Goal: Task Accomplishment & Management: Use online tool/utility

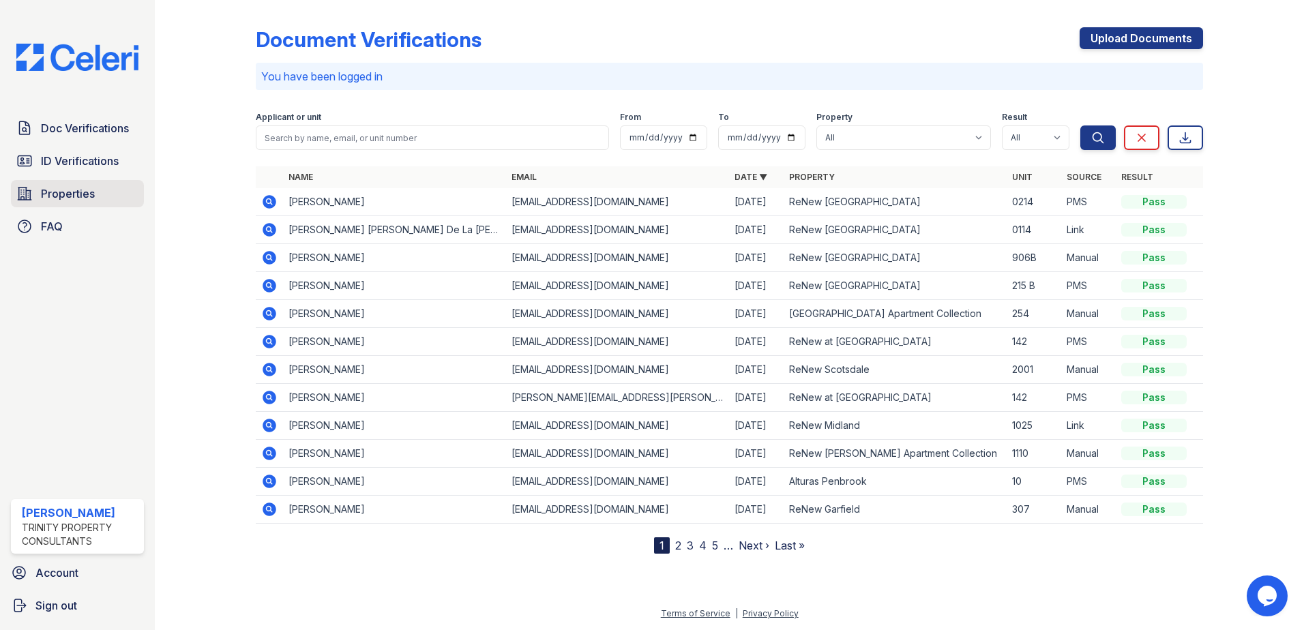
click at [80, 196] on span "Properties" at bounding box center [68, 193] width 54 height 16
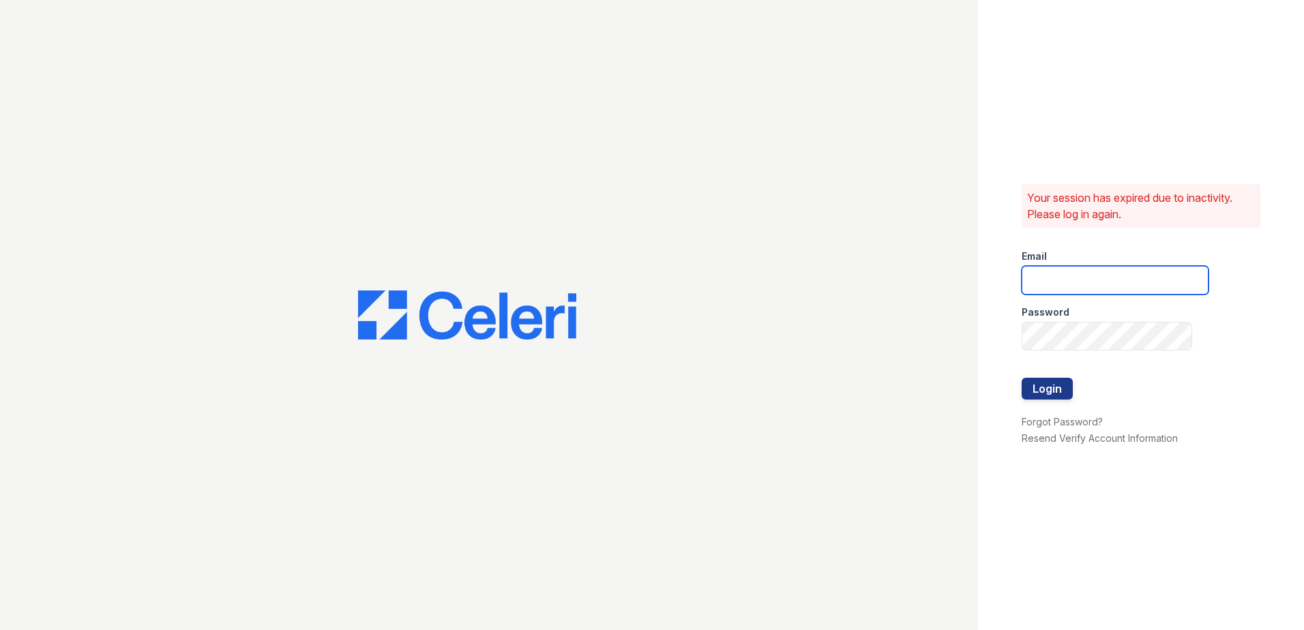
type input "scraig@trinity-pm.com"
click at [1054, 395] on button "Login" at bounding box center [1046, 389] width 51 height 22
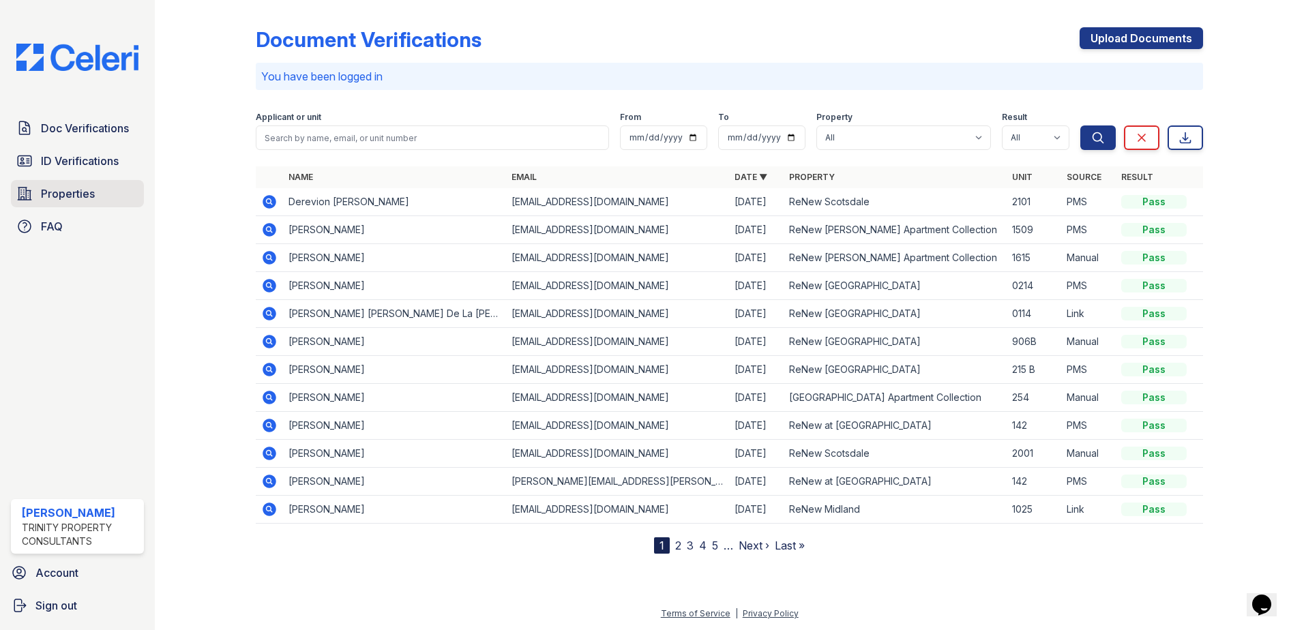
click at [64, 185] on span "Properties" at bounding box center [68, 193] width 54 height 16
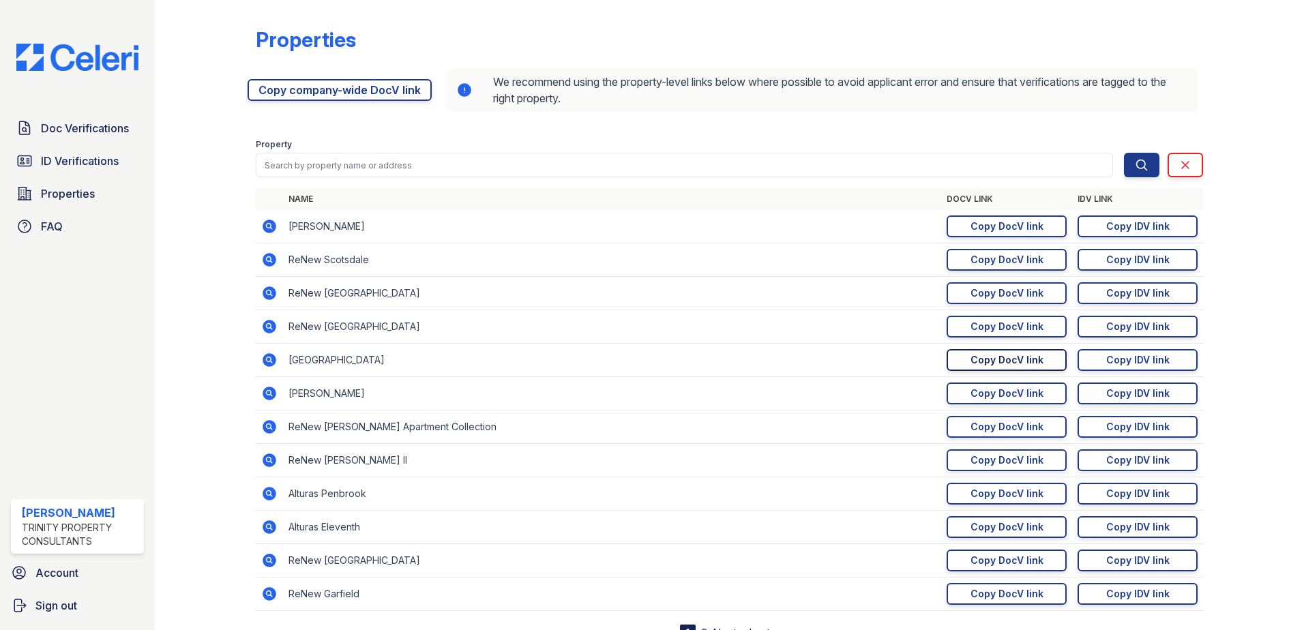
click at [991, 368] on link "Copy DocV link Copy link" at bounding box center [1006, 360] width 120 height 22
click at [79, 158] on span "ID Verifications" at bounding box center [80, 161] width 78 height 16
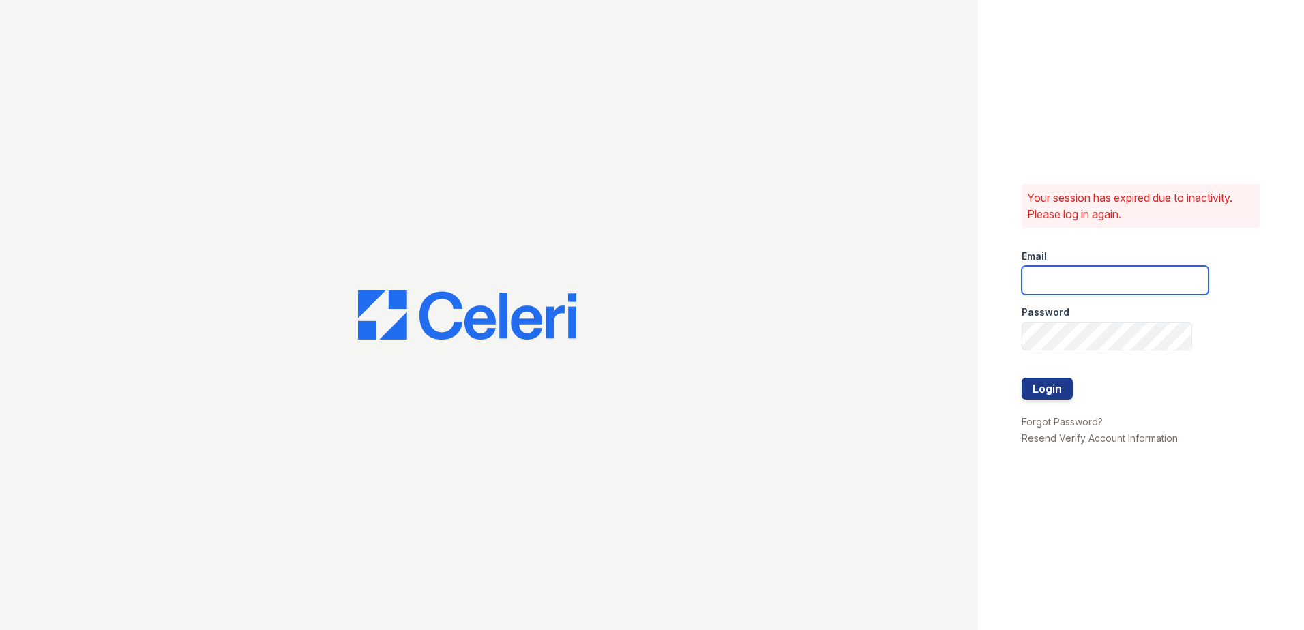
type input "scraig@trinity-pm.com"
click at [1044, 392] on button "Login" at bounding box center [1046, 389] width 51 height 22
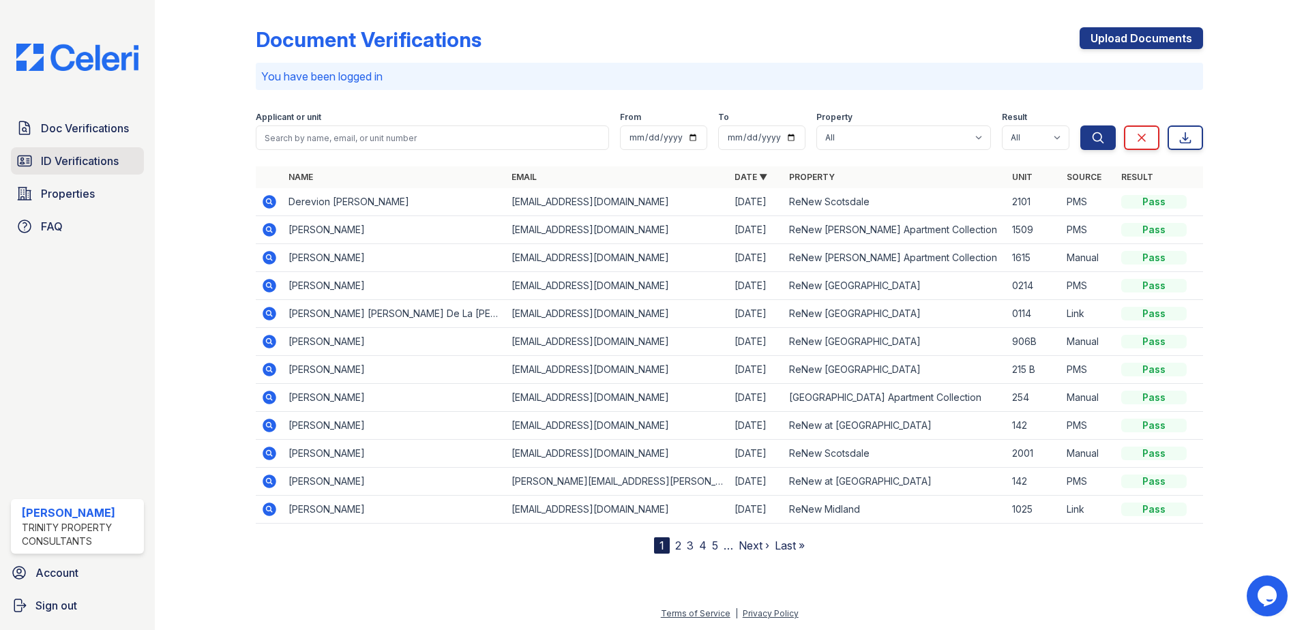
click at [82, 162] on span "ID Verifications" at bounding box center [80, 161] width 78 height 16
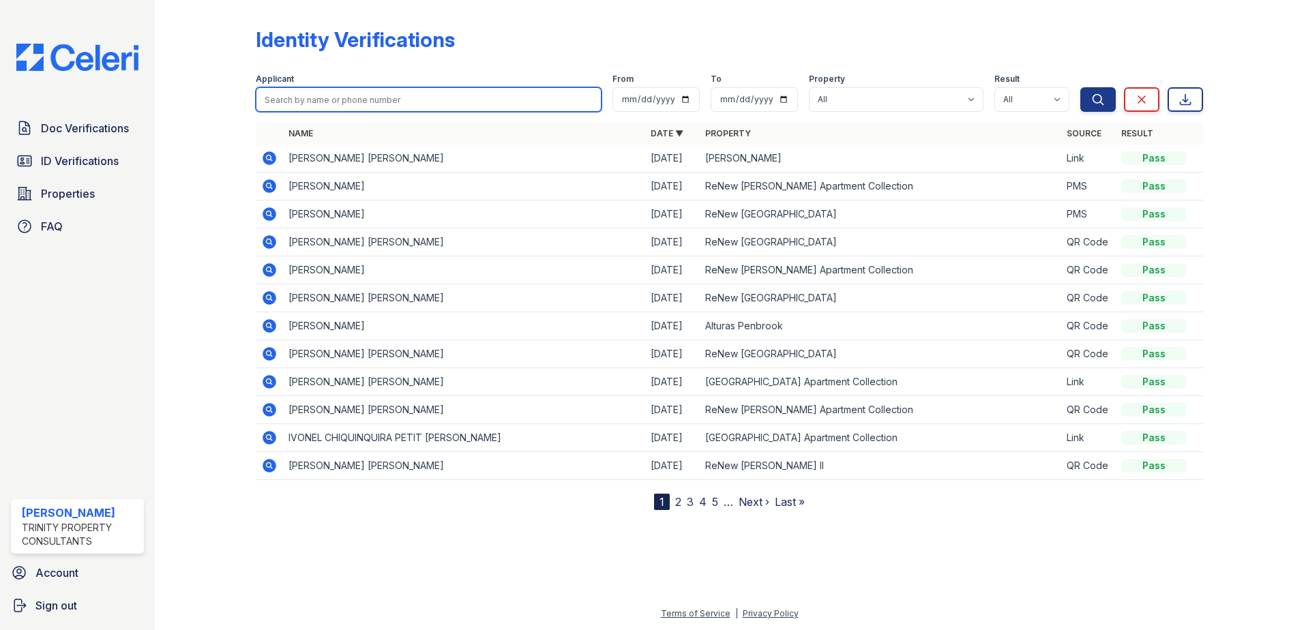
click at [328, 94] on input "search" at bounding box center [429, 99] width 346 height 25
type input "Chastity"
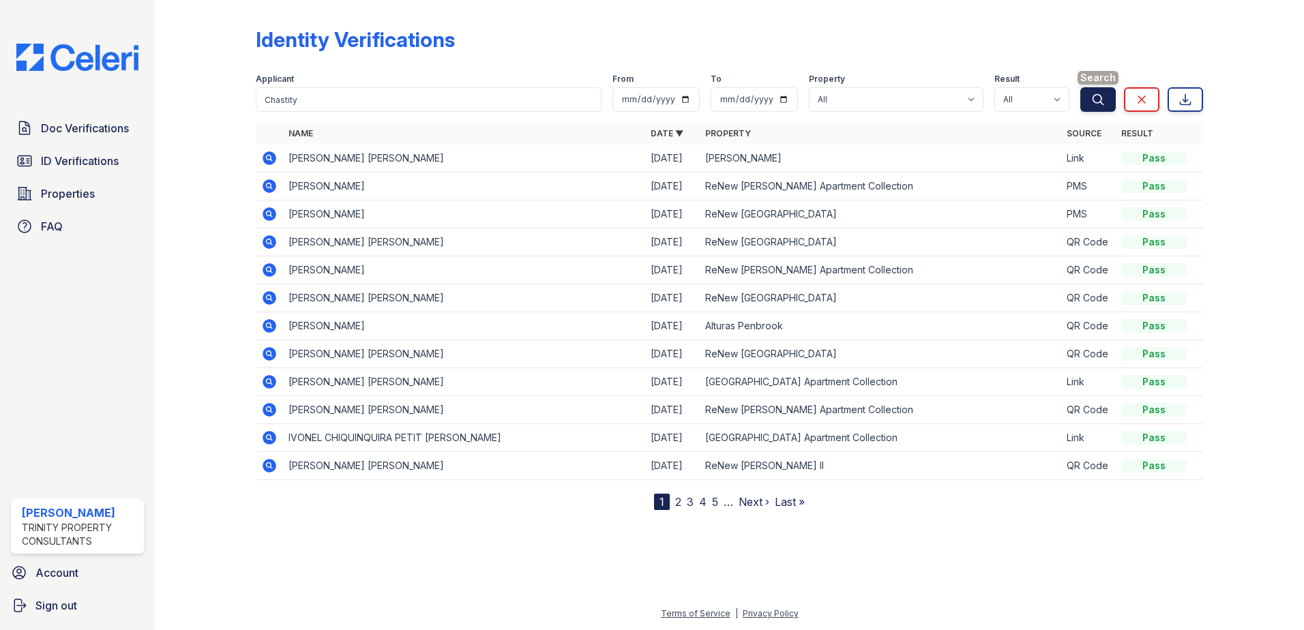
click at [1096, 97] on icon "submit" at bounding box center [1098, 100] width 14 height 14
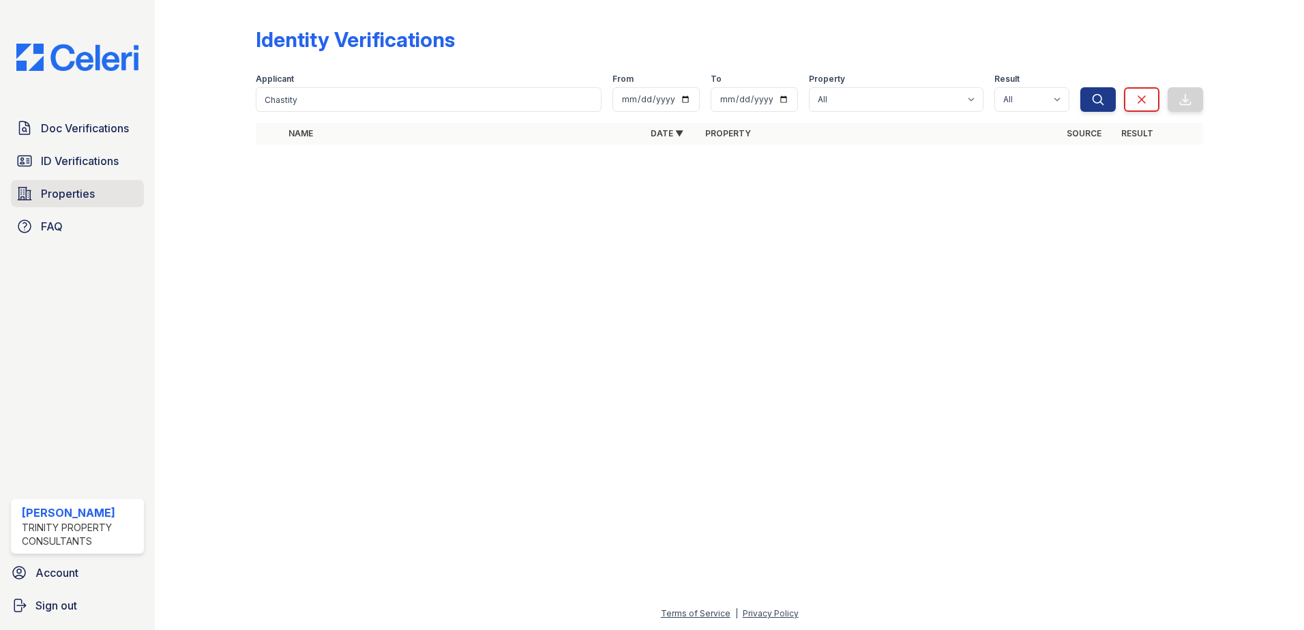
click at [67, 195] on span "Properties" at bounding box center [68, 193] width 54 height 16
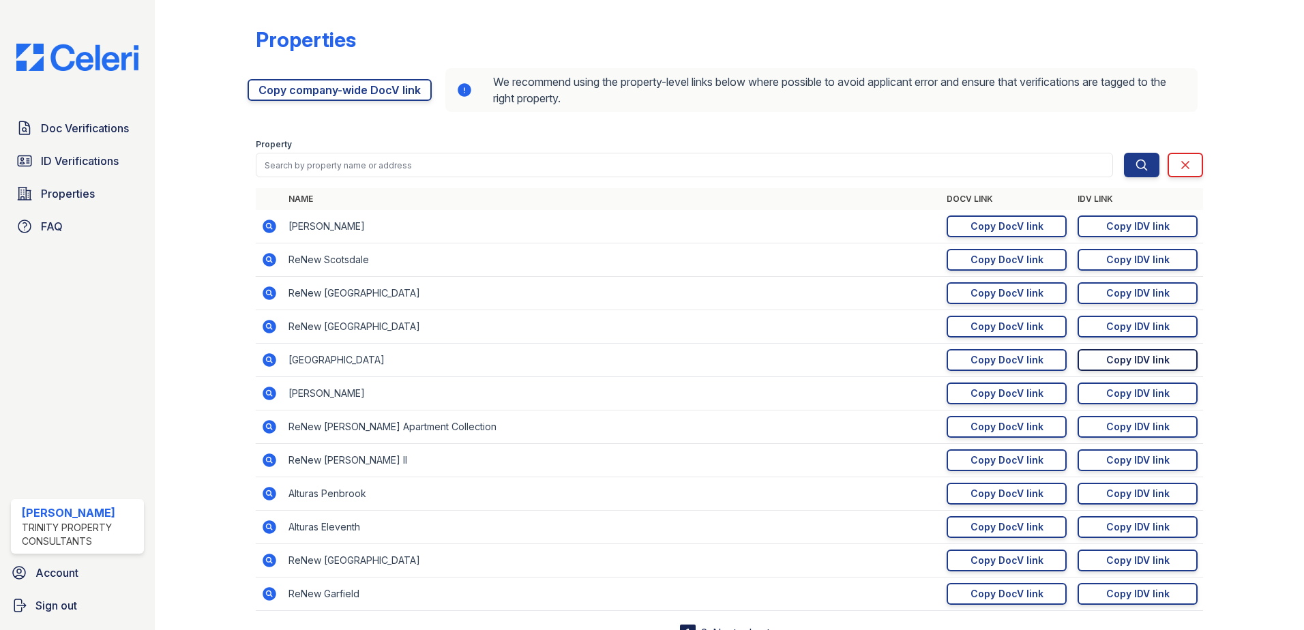
click at [1117, 360] on div "Copy IDV link" at bounding box center [1137, 360] width 63 height 14
click at [102, 164] on span "ID Verifications" at bounding box center [80, 161] width 78 height 16
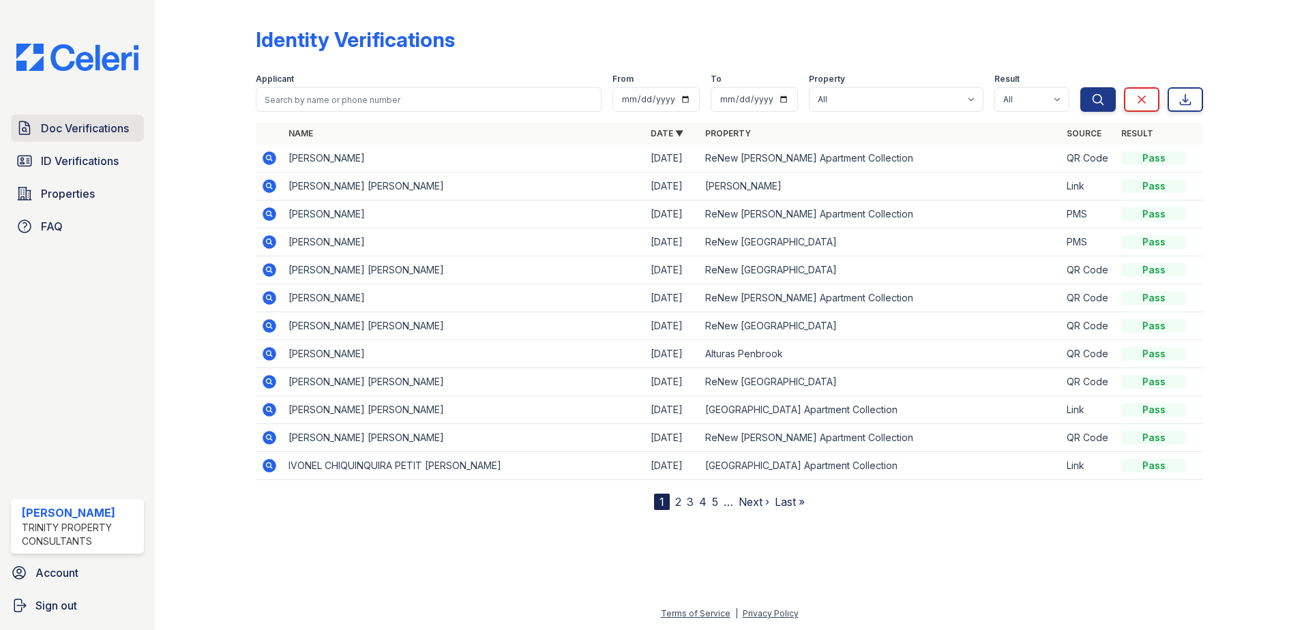
click at [78, 130] on span "Doc Verifications" at bounding box center [85, 128] width 88 height 16
